Goal: Information Seeking & Learning: Learn about a topic

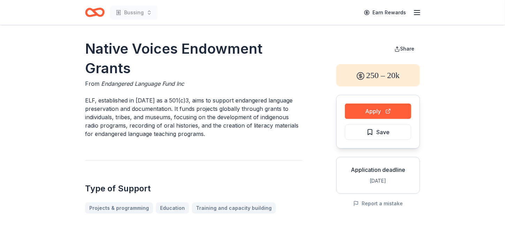
click at [411, 14] on div "Earn Rewards" at bounding box center [390, 12] width 61 height 16
click at [422, 13] on div "Bussing Earn Rewards" at bounding box center [252, 12] width 357 height 25
click at [417, 11] on icon "button" at bounding box center [417, 12] width 8 height 8
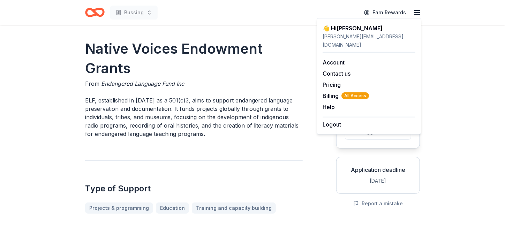
click at [97, 13] on icon "Home" at bounding box center [91, 12] width 11 height 7
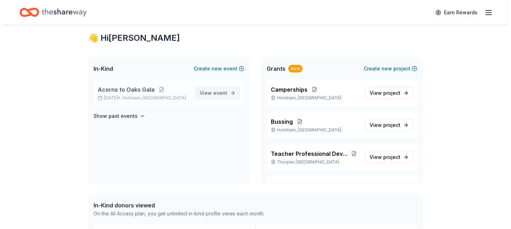
scroll to position [14, 0]
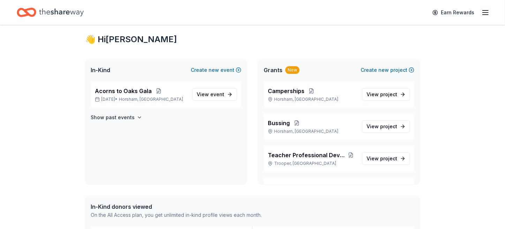
click at [270, 69] on span "Grants" at bounding box center [273, 70] width 19 height 8
click at [394, 70] on button "Create new project" at bounding box center [388, 70] width 54 height 8
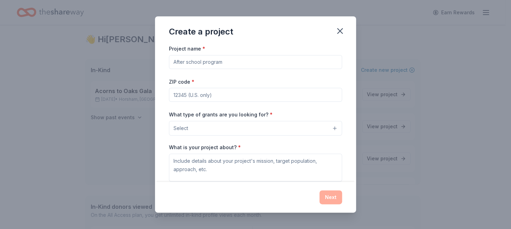
click at [238, 68] on input "Project name *" at bounding box center [255, 62] width 173 height 14
type input "C"
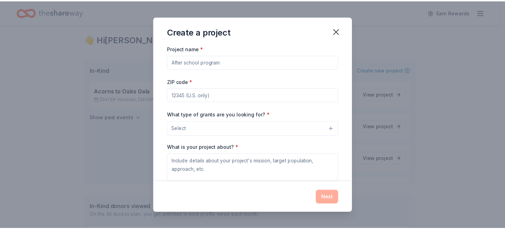
scroll to position [65, 0]
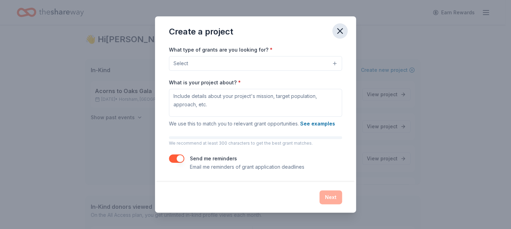
click at [337, 32] on icon "button" at bounding box center [340, 31] width 10 height 10
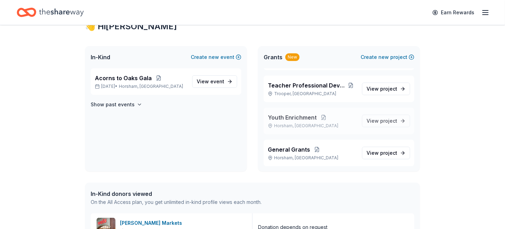
scroll to position [28, 0]
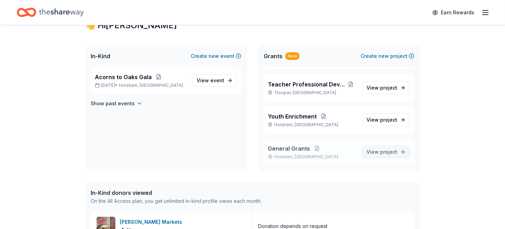
click at [380, 149] on span "project" at bounding box center [388, 152] width 17 height 6
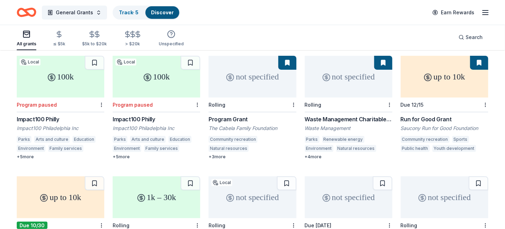
scroll to position [55, 0]
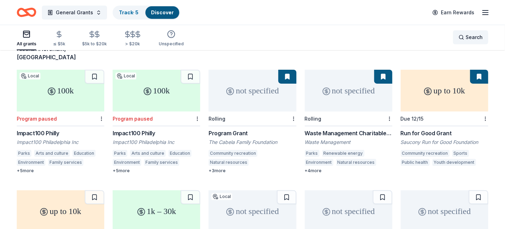
click at [470, 35] on span "Search" at bounding box center [474, 37] width 17 height 8
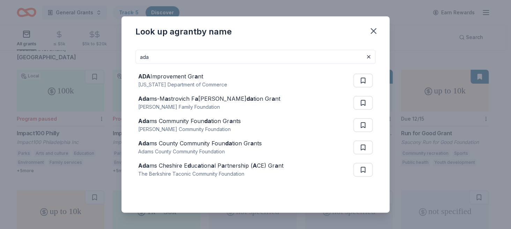
click at [176, 65] on div "ADA Improvement Gr a nt Kansas Department of Commerce Ada ms-M a strovich F a m…" at bounding box center [255, 125] width 240 height 123
drag, startPoint x: 173, startPoint y: 62, endPoint x: 62, endPoint y: 33, distance: 113.9
click at [62, 33] on div "Look up a grant by name ada ADA Improvement Gr a nt Kansas Department of Commer…" at bounding box center [255, 114] width 511 height 229
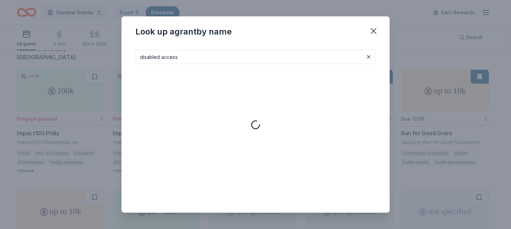
type input "disabled access"
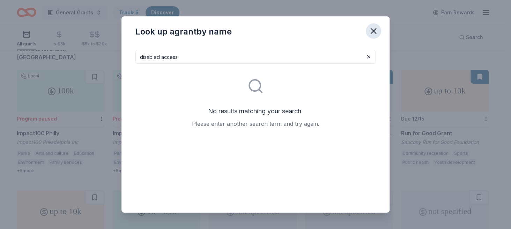
click at [374, 27] on icon "button" at bounding box center [373, 31] width 10 height 10
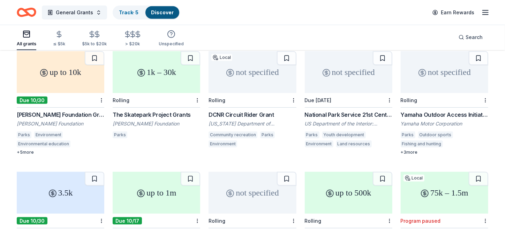
scroll to position [195, 0]
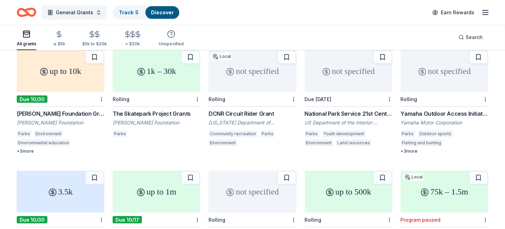
click at [250, 71] on div "not specified" at bounding box center [253, 71] width 88 height 42
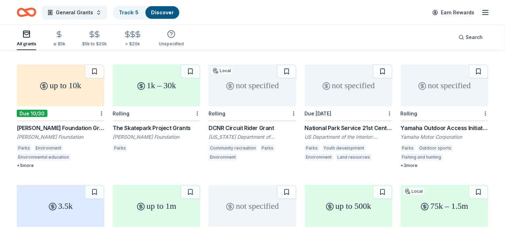
scroll to position [167, 0]
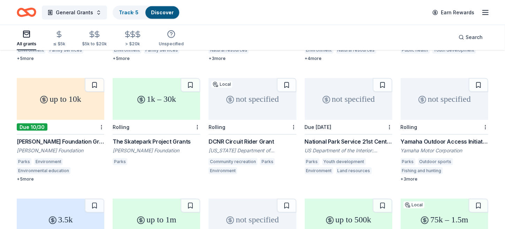
click at [473, 137] on div "Yamaha Outdoor Access Initiative" at bounding box center [445, 141] width 88 height 8
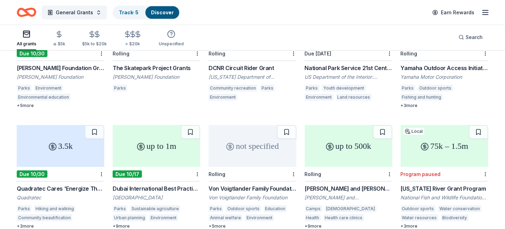
scroll to position [268, 0]
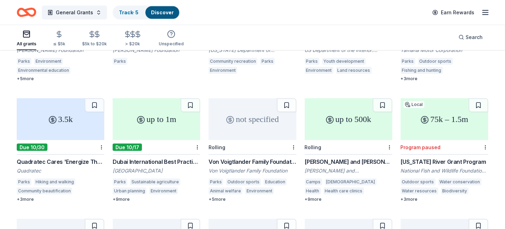
click at [262, 122] on div "not specified" at bounding box center [253, 119] width 88 height 42
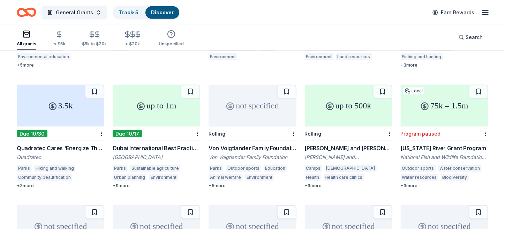
click at [357, 110] on div "up to 500k" at bounding box center [349, 106] width 88 height 42
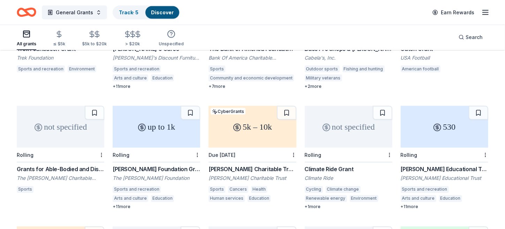
scroll to position [503, 0]
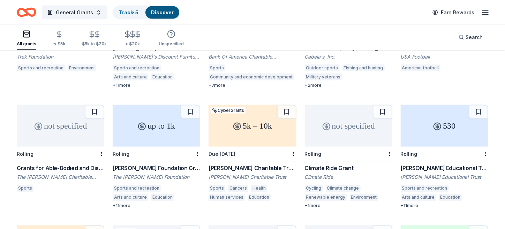
click at [148, 123] on div "up to 1k" at bounding box center [157, 126] width 88 height 42
click at [74, 164] on div "Grants for Able-Bodied and Disabled Sportspeople and Athletes / Equipment for S…" at bounding box center [61, 168] width 88 height 8
click at [357, 132] on div "not specified" at bounding box center [349, 126] width 88 height 42
click at [436, 164] on div "Gilchrist Educational Trust Grants to Individuals" at bounding box center [445, 168] width 88 height 8
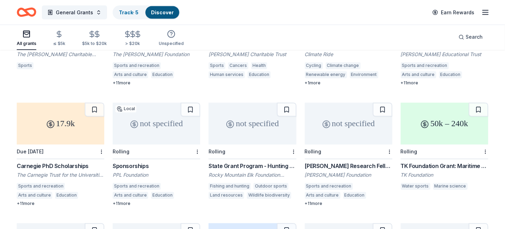
scroll to position [627, 0]
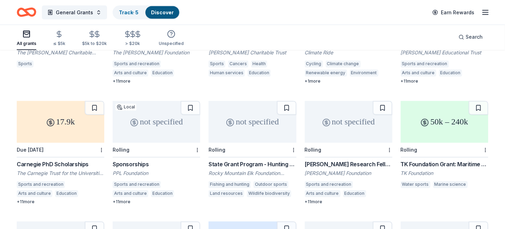
click at [186, 125] on div "not specified" at bounding box center [157, 122] width 88 height 42
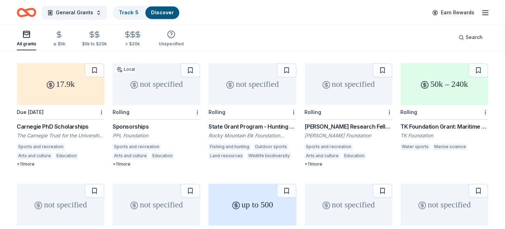
scroll to position [724, 0]
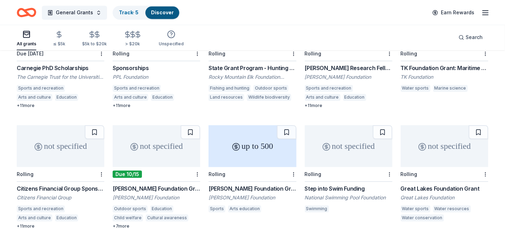
click at [70, 135] on div "not specified" at bounding box center [61, 146] width 88 height 42
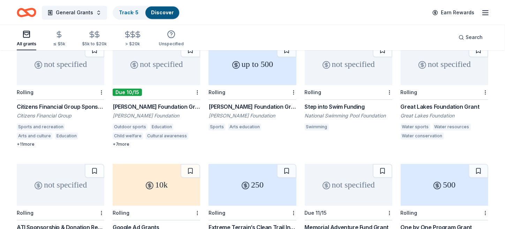
scroll to position [779, 0]
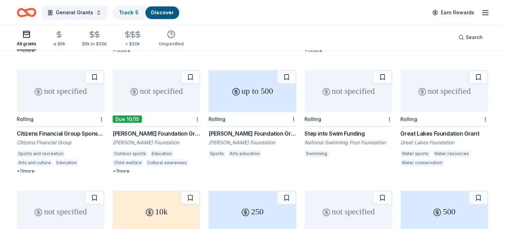
click at [346, 87] on div "not specified" at bounding box center [349, 91] width 88 height 42
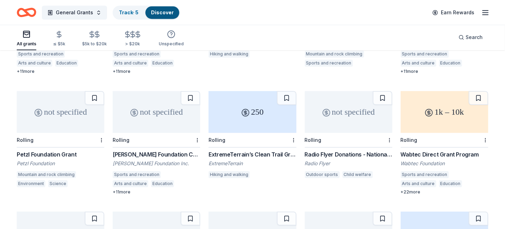
scroll to position [1000, 0]
click at [154, 116] on div "not specified" at bounding box center [157, 111] width 88 height 42
click at [354, 120] on div "not specified" at bounding box center [349, 111] width 88 height 42
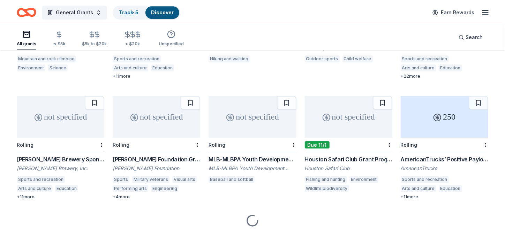
scroll to position [1134, 0]
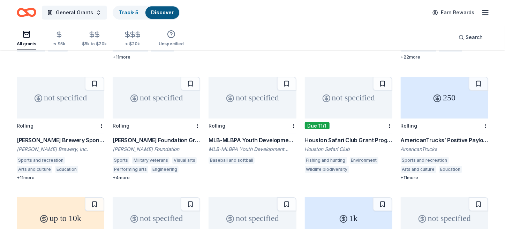
click at [265, 108] on div "not specified" at bounding box center [253, 98] width 88 height 42
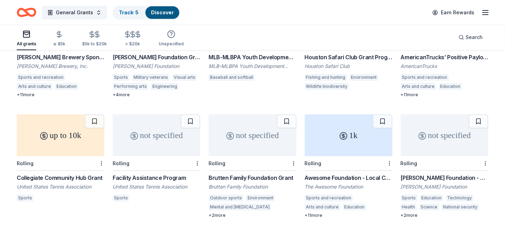
scroll to position [1231, 0]
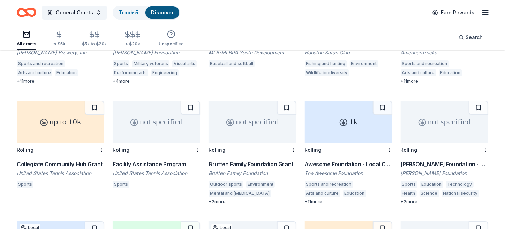
click at [271, 160] on div "Brutten Family Foundation Grant" at bounding box center [253, 164] width 88 height 8
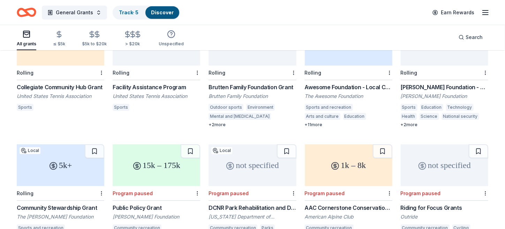
scroll to position [1314, 0]
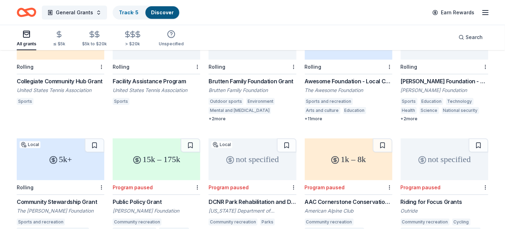
click at [440, 64] on div "Rolling" at bounding box center [445, 67] width 88 height 15
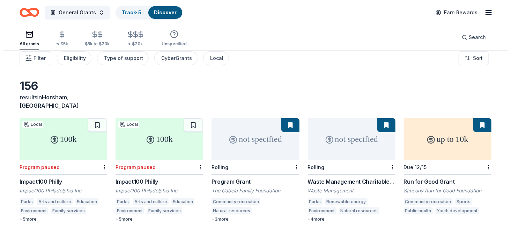
scroll to position [0, 0]
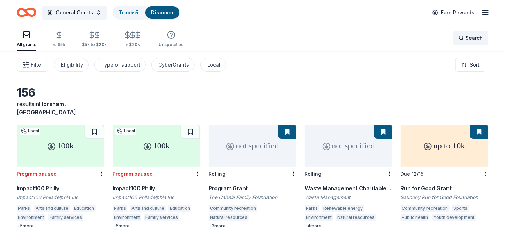
click at [465, 40] on div "Search" at bounding box center [471, 38] width 24 height 8
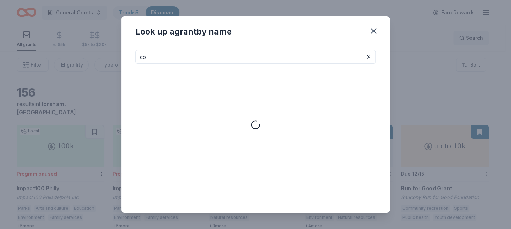
type input "c"
type input "v"
type input "u"
type input "philadelphia"
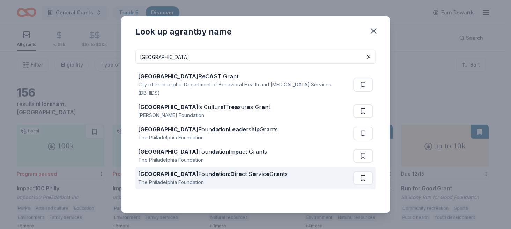
click at [240, 173] on div "Philadelphia Foun da t i on: Di r e ct S e rv i c e Gr a nts" at bounding box center [212, 174] width 149 height 8
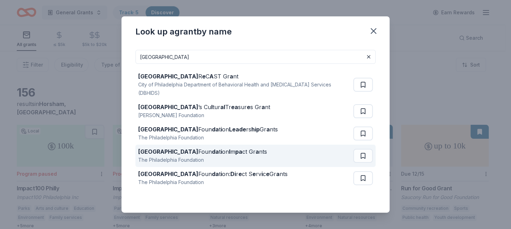
click at [292, 153] on div "Philadelphia Foun da t i on I m pa ct Gr a nts The Philadelphia Foundation" at bounding box center [245, 156] width 215 height 22
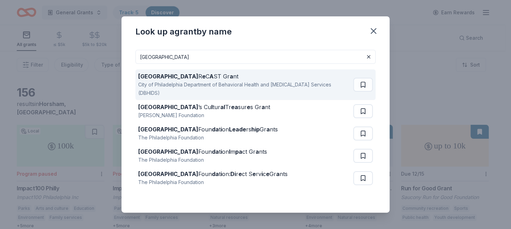
click at [169, 88] on div "City of Philadelphia Department of Behavioral Health and [MEDICAL_DATA] Service…" at bounding box center [244, 89] width 212 height 17
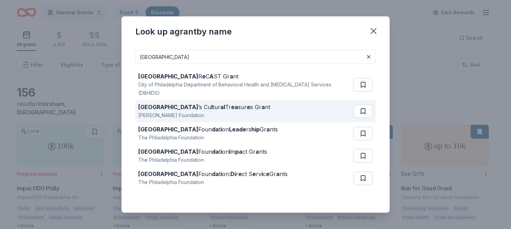
click at [253, 117] on div "Philadelphia ’s Cu l tur al Tr ea sur e s Gr a nt William Penn Foundation" at bounding box center [245, 111] width 215 height 22
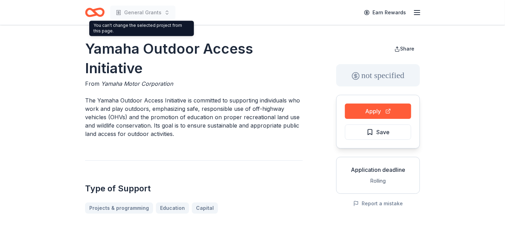
click at [221, 137] on p "The Yamaha Outdoor Access Initiative is committed to supporting individuals who…" at bounding box center [194, 117] width 218 height 42
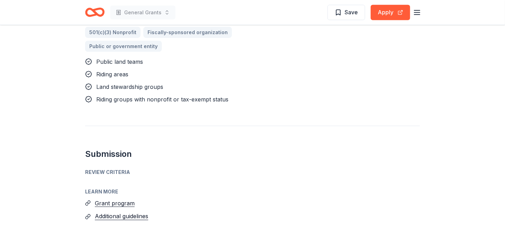
scroll to position [483, 0]
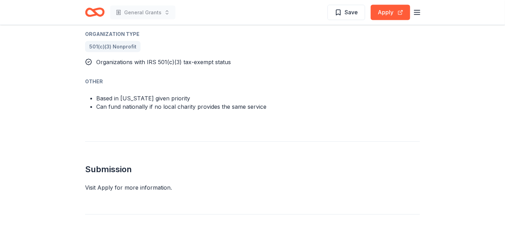
scroll to position [525, 0]
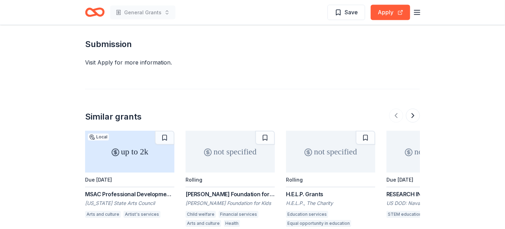
scroll to position [580, 0]
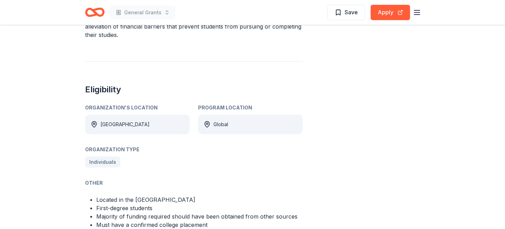
scroll to position [318, 0]
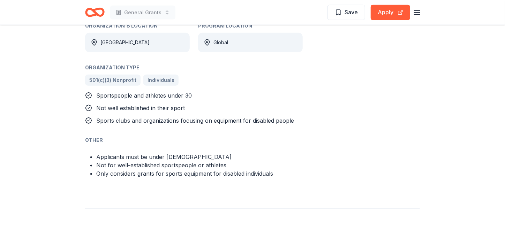
scroll to position [414, 0]
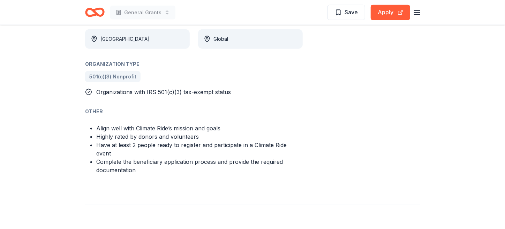
scroll to position [400, 0]
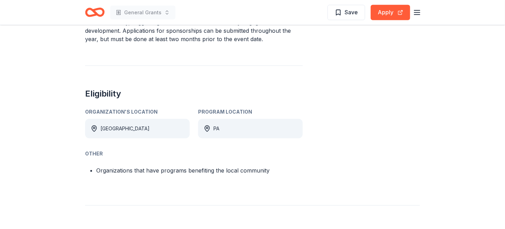
scroll to position [304, 0]
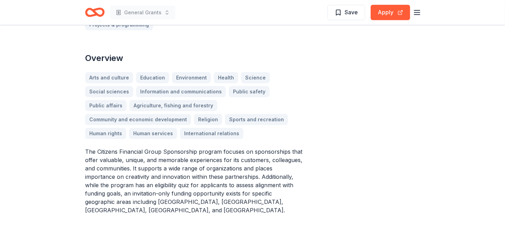
scroll to position [193, 0]
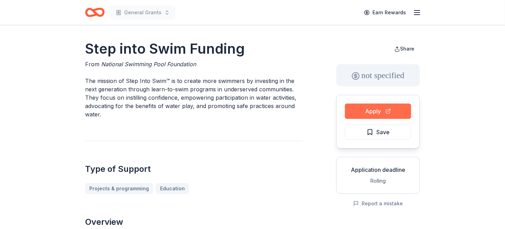
click at [374, 112] on button "Apply" at bounding box center [378, 111] width 66 height 15
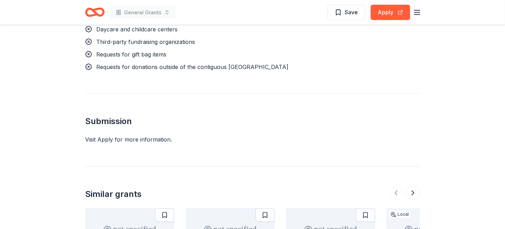
scroll to position [608, 0]
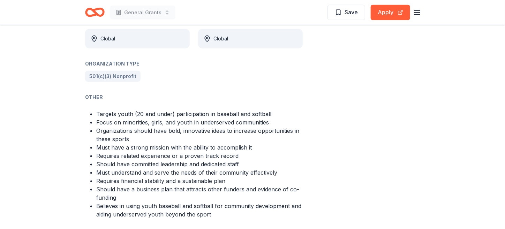
scroll to position [414, 0]
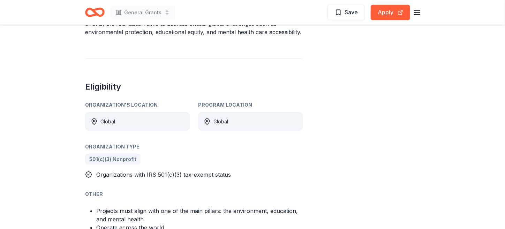
scroll to position [400, 0]
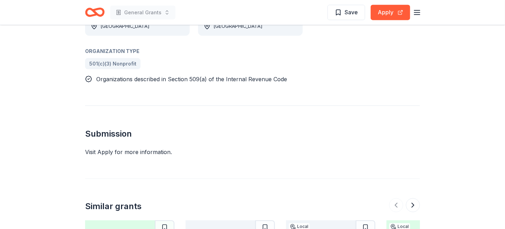
scroll to position [470, 0]
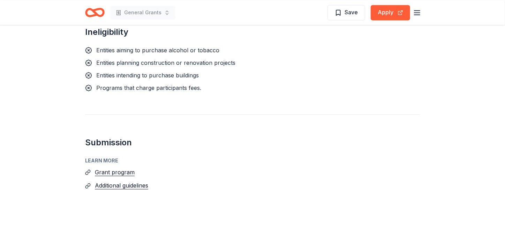
scroll to position [760, 0]
